Goal: Task Accomplishment & Management: Complete application form

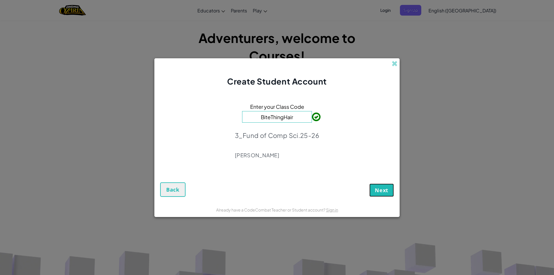
click at [384, 186] on button "Next" at bounding box center [381, 189] width 25 height 13
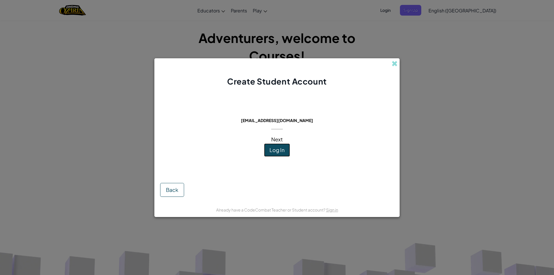
click at [275, 155] on button "Log In" at bounding box center [277, 149] width 26 height 13
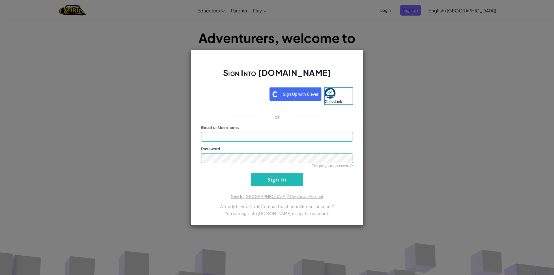
click at [223, 85] on div "Sign Into [DOMAIN_NAME] ClassLink or Unknown Error Email or Username : Password…" at bounding box center [276, 138] width 173 height 176
